Goal: Task Accomplishment & Management: Manage account settings

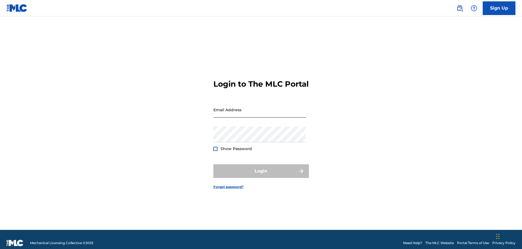
click at [222, 117] on input "Email Address" at bounding box center [260, 110] width 92 height 16
type input "[EMAIL_ADDRESS][DOMAIN_NAME]"
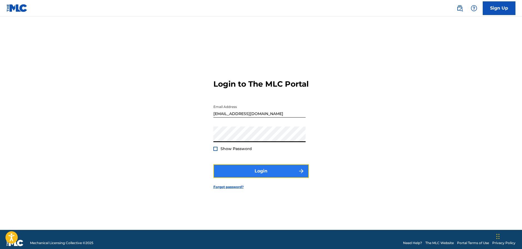
click at [236, 178] on button "Login" at bounding box center [262, 171] width 96 height 14
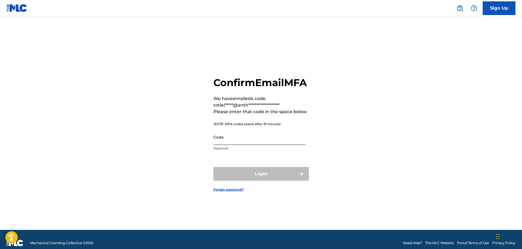
click at [234, 141] on input "Code" at bounding box center [260, 137] width 92 height 16
drag, startPoint x: 169, startPoint y: 129, endPoint x: 166, endPoint y: 134, distance: 5.6
click at [168, 129] on div "**********" at bounding box center [261, 130] width 382 height 200
click at [279, 145] on input "Code" at bounding box center [260, 137] width 92 height 16
paste input "402934"
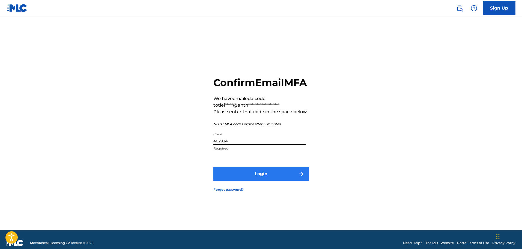
type input "402934"
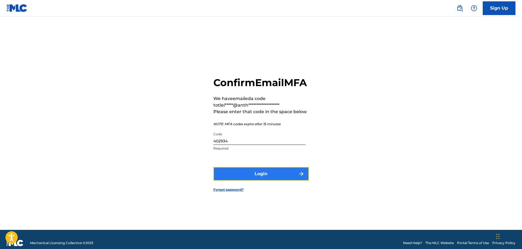
click at [260, 180] on button "Login" at bounding box center [262, 174] width 96 height 14
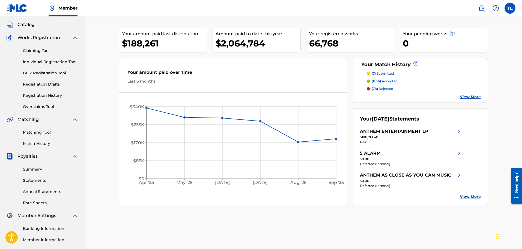
scroll to position [90, 0]
